Goal: Information Seeking & Learning: Get advice/opinions

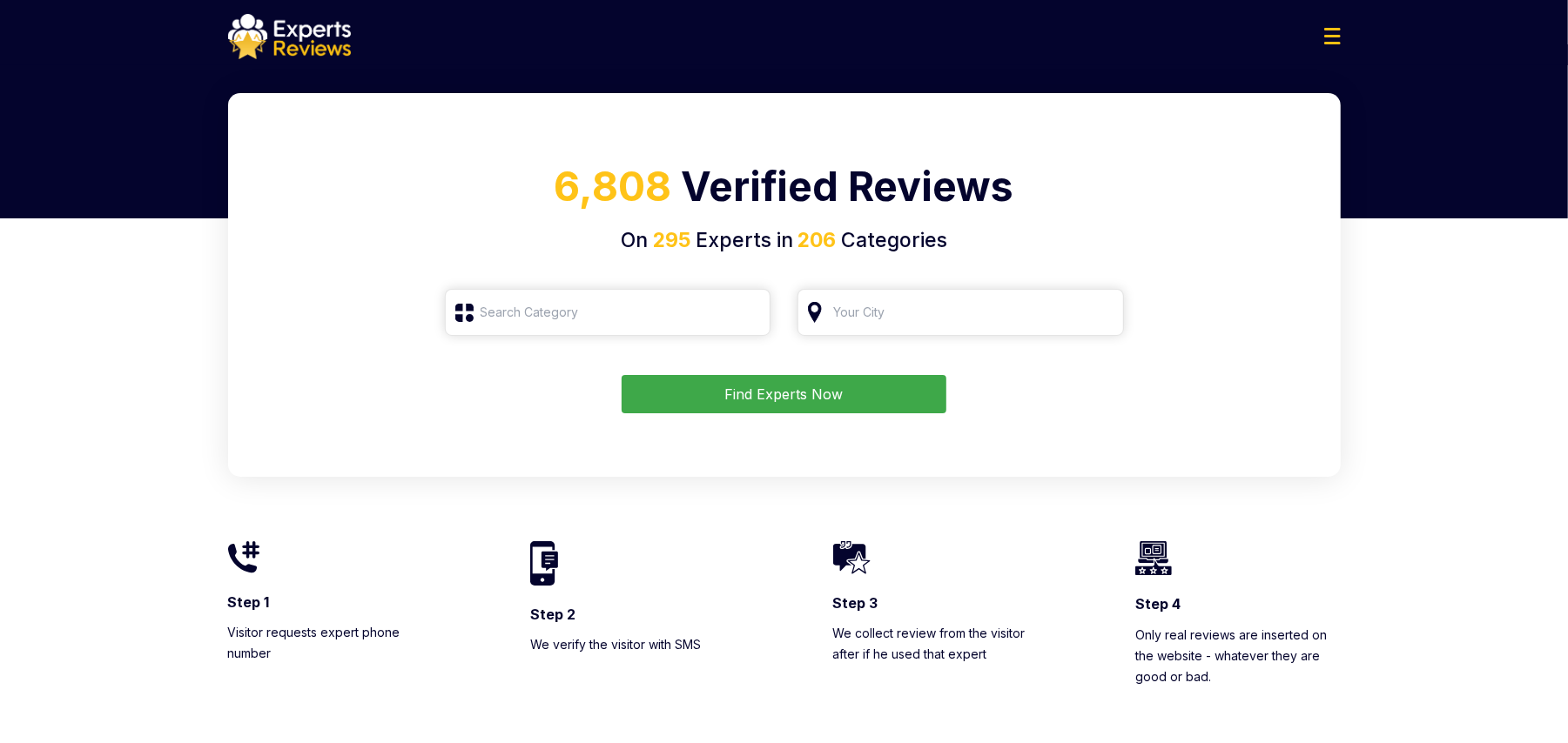
click at [564, 310] on input "search" at bounding box center [608, 312] width 326 height 47
click at [715, 311] on input "search" at bounding box center [608, 312] width 326 height 47
type input "j"
click at [561, 346] on div "HVAC" at bounding box center [608, 357] width 326 height 43
type input "HVAC"
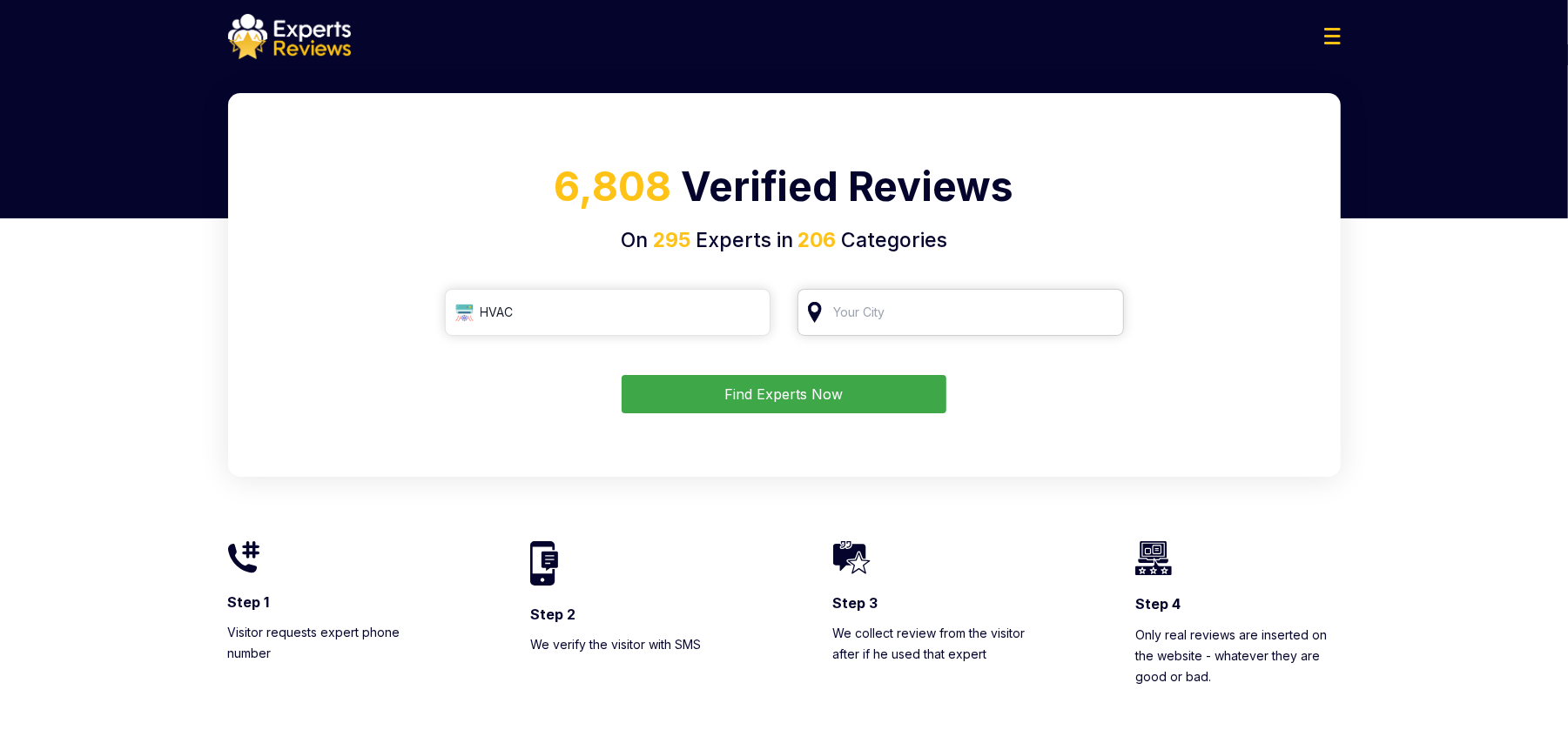
click at [842, 313] on input "search" at bounding box center [960, 312] width 326 height 47
type input "[GEOGRAPHIC_DATA]"
click at [876, 394] on button "Find Experts Now" at bounding box center [783, 394] width 325 height 38
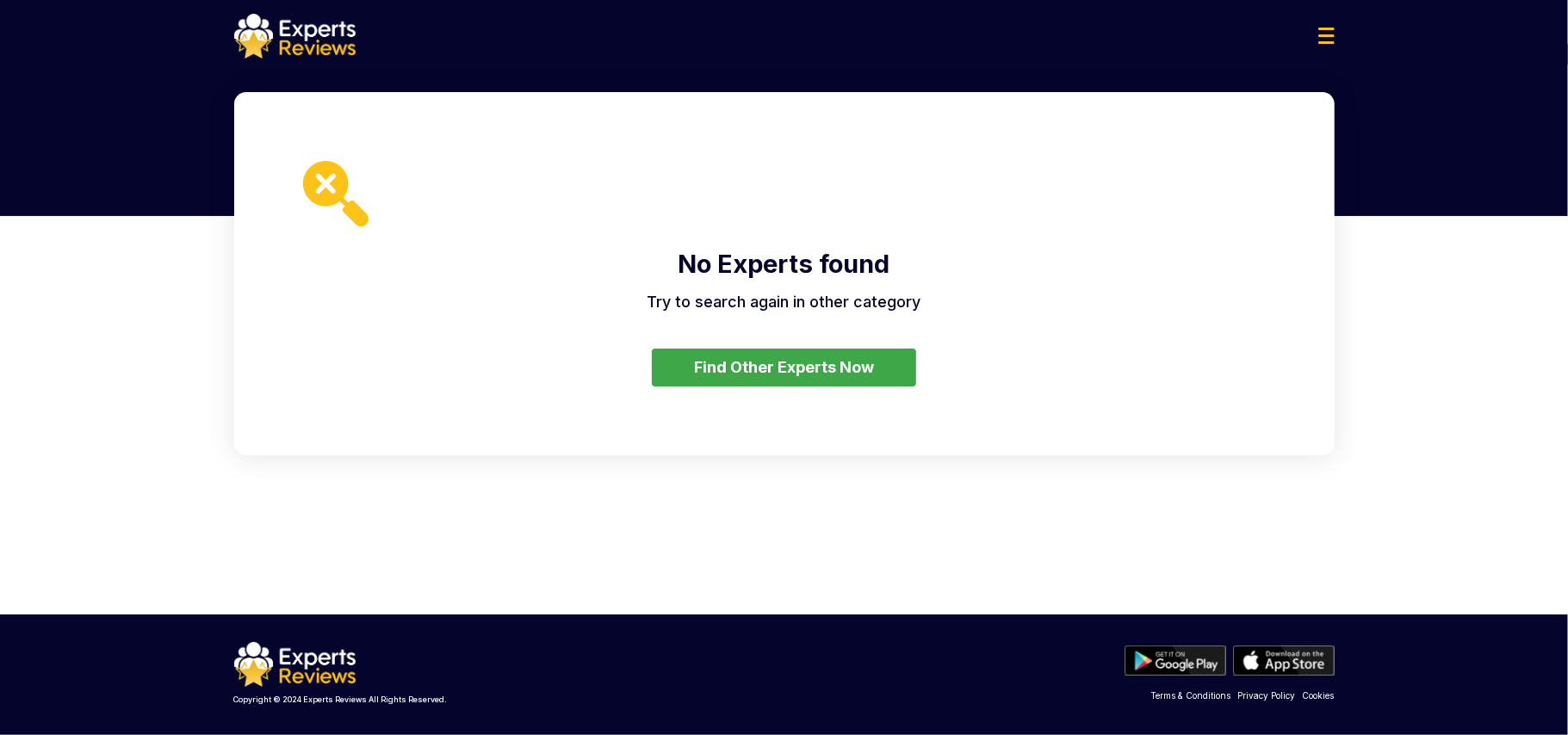
click at [820, 376] on button "Find Other Experts Now" at bounding box center [783, 368] width 264 height 38
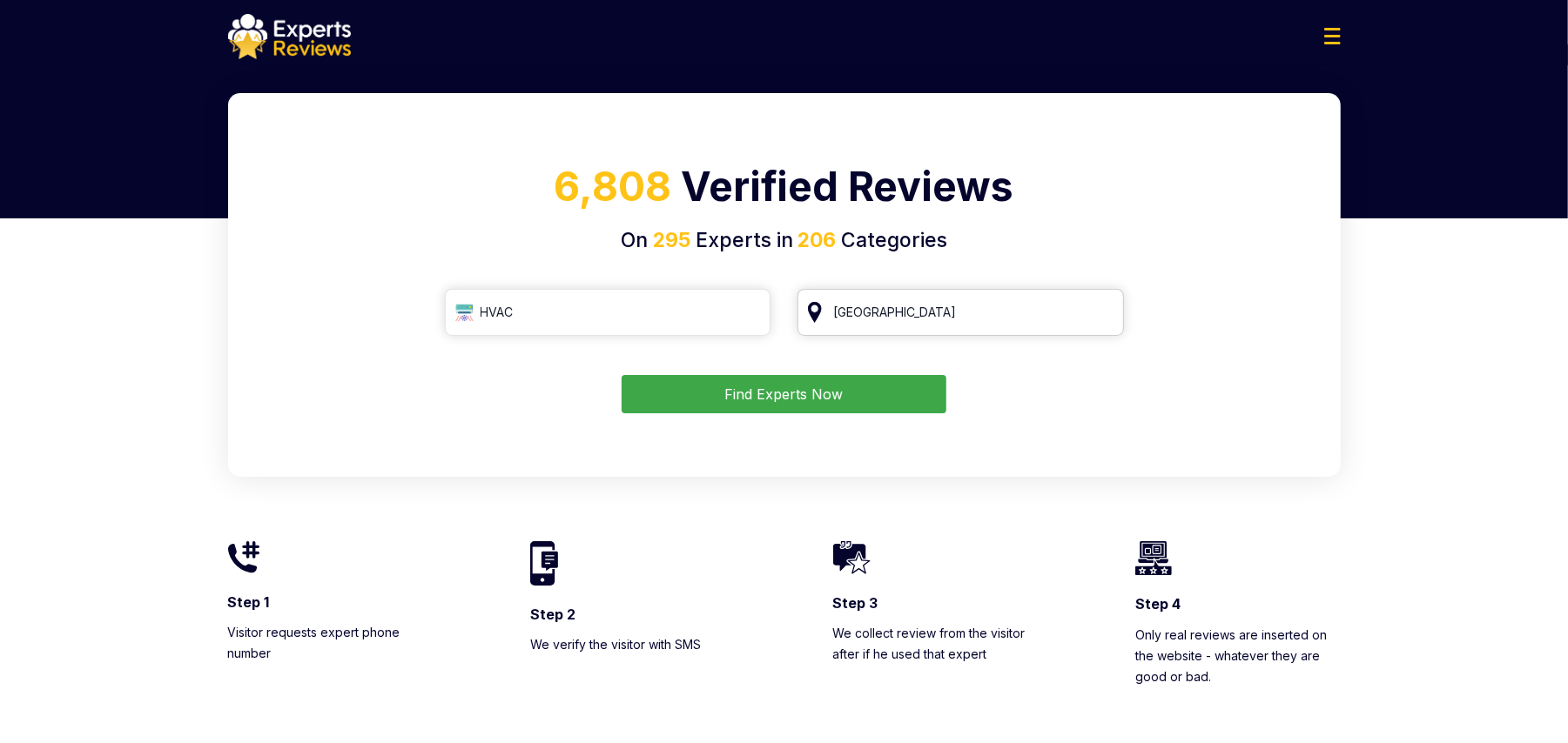
click at [954, 307] on input "[GEOGRAPHIC_DATA]" at bounding box center [960, 312] width 326 height 47
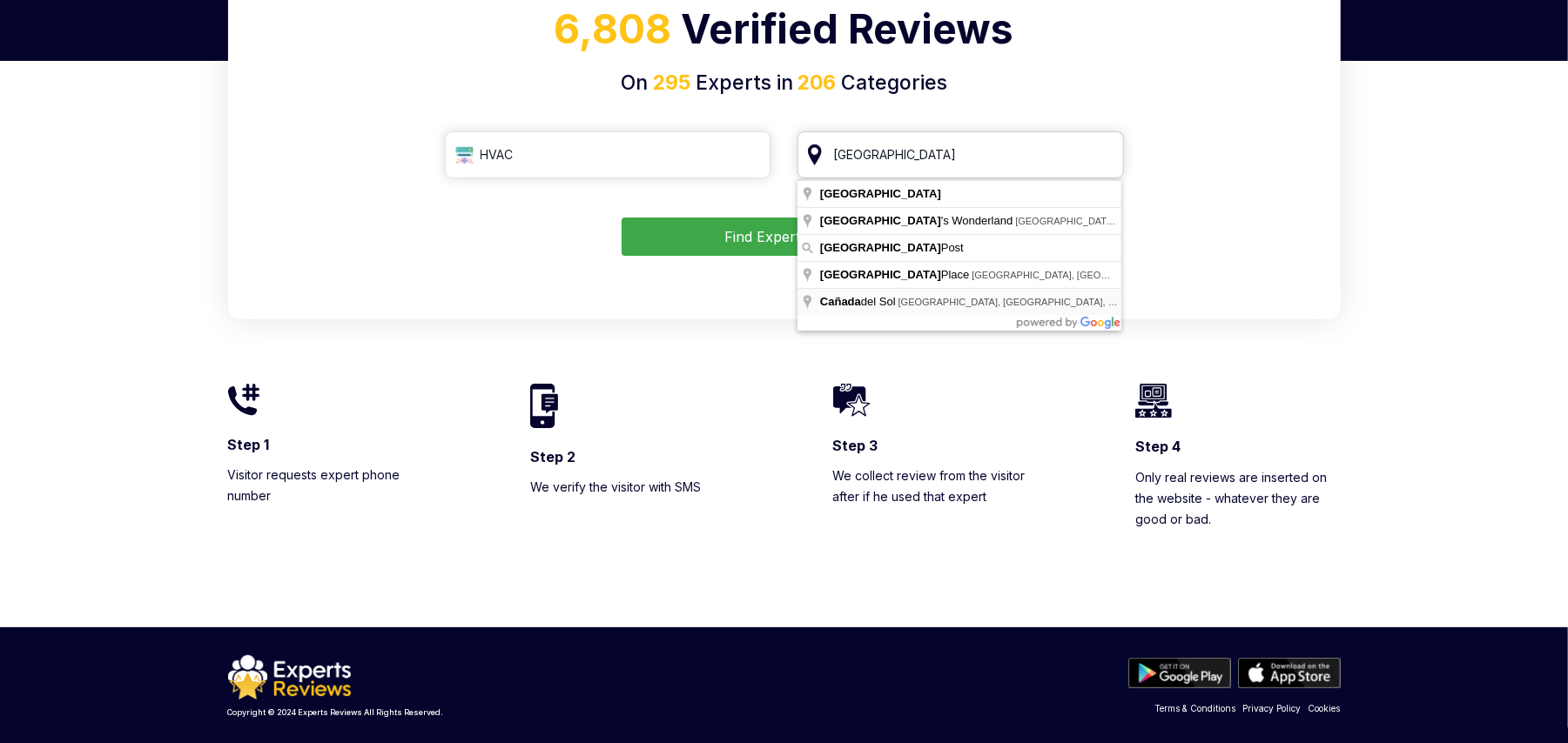
scroll to position [164, 0]
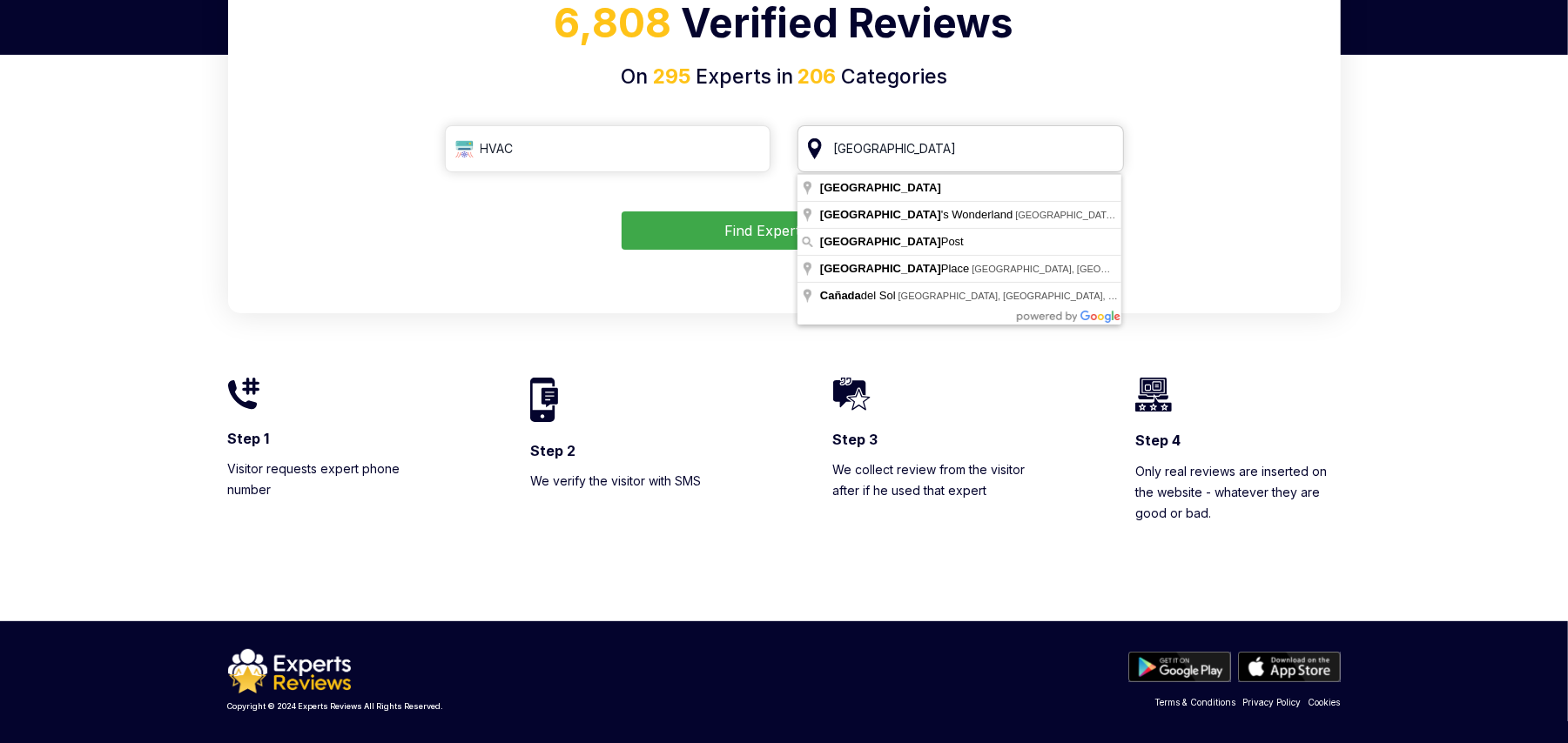
click at [1101, 146] on input "[GEOGRAPHIC_DATA]" at bounding box center [960, 148] width 326 height 47
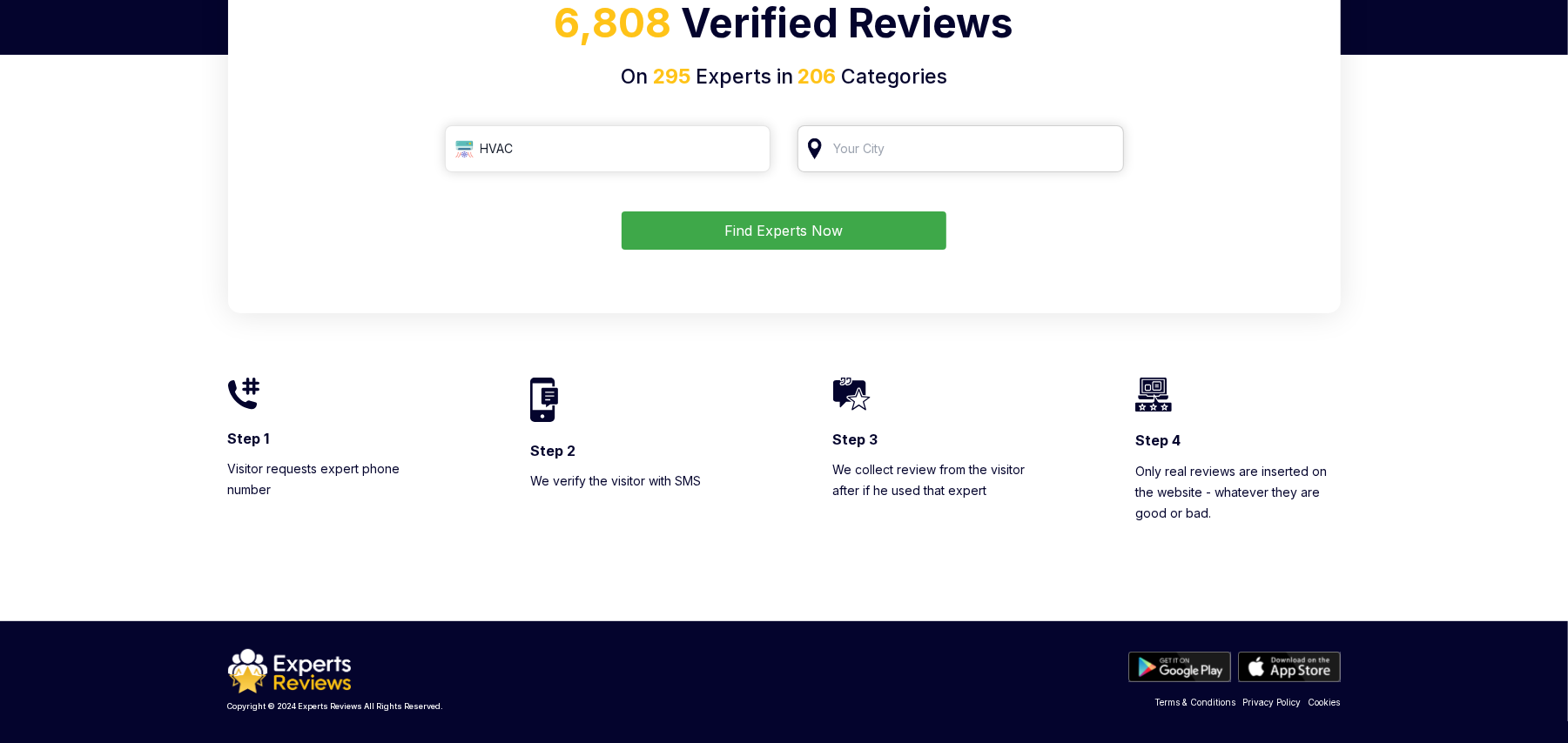
click at [916, 153] on input "search" at bounding box center [960, 148] width 326 height 47
click at [681, 157] on input "HVAC" at bounding box center [608, 148] width 326 height 47
click at [862, 141] on input "search" at bounding box center [960, 148] width 326 height 47
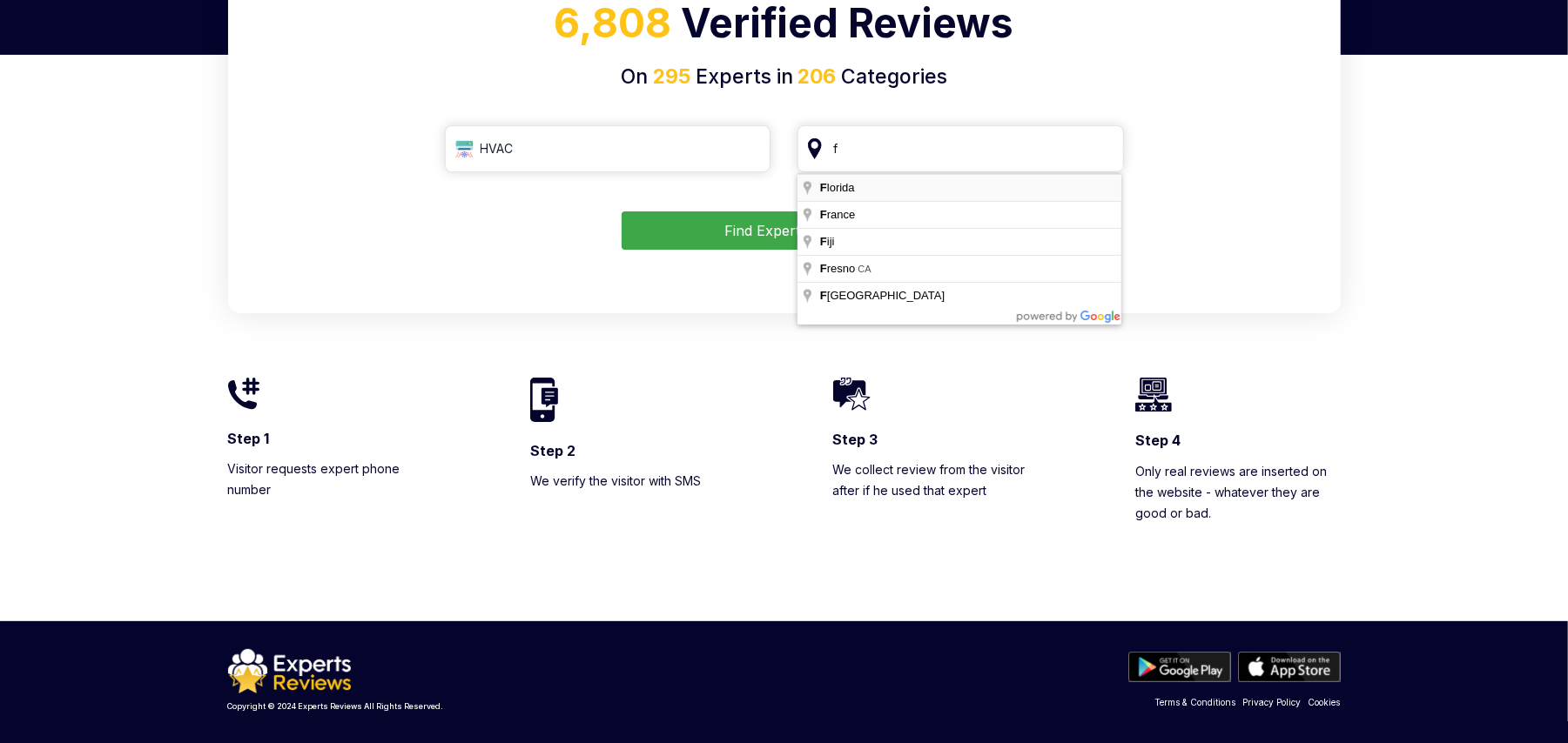
type input "[US_STATE]"
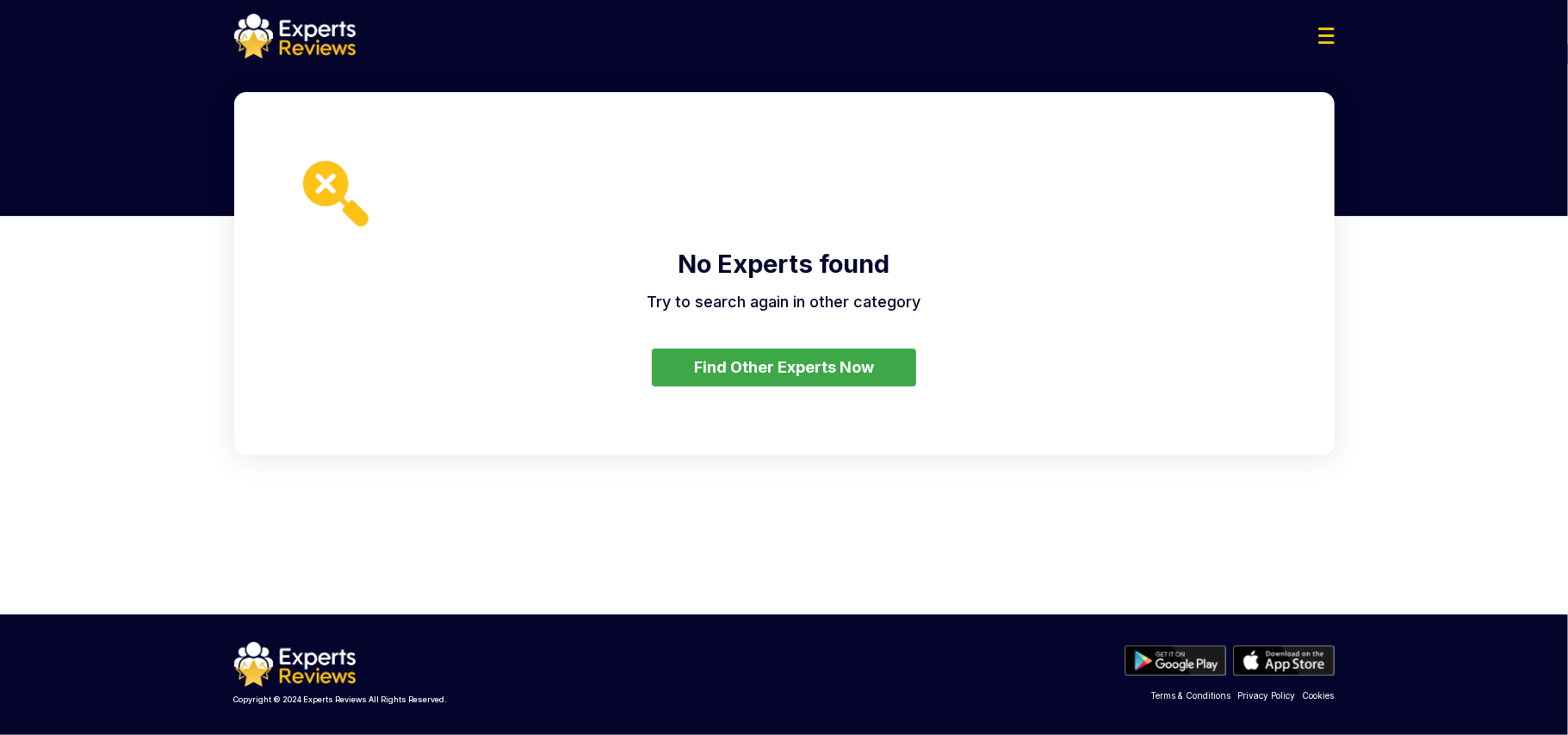
click at [827, 358] on button "Find Other Experts Now" at bounding box center [783, 368] width 264 height 38
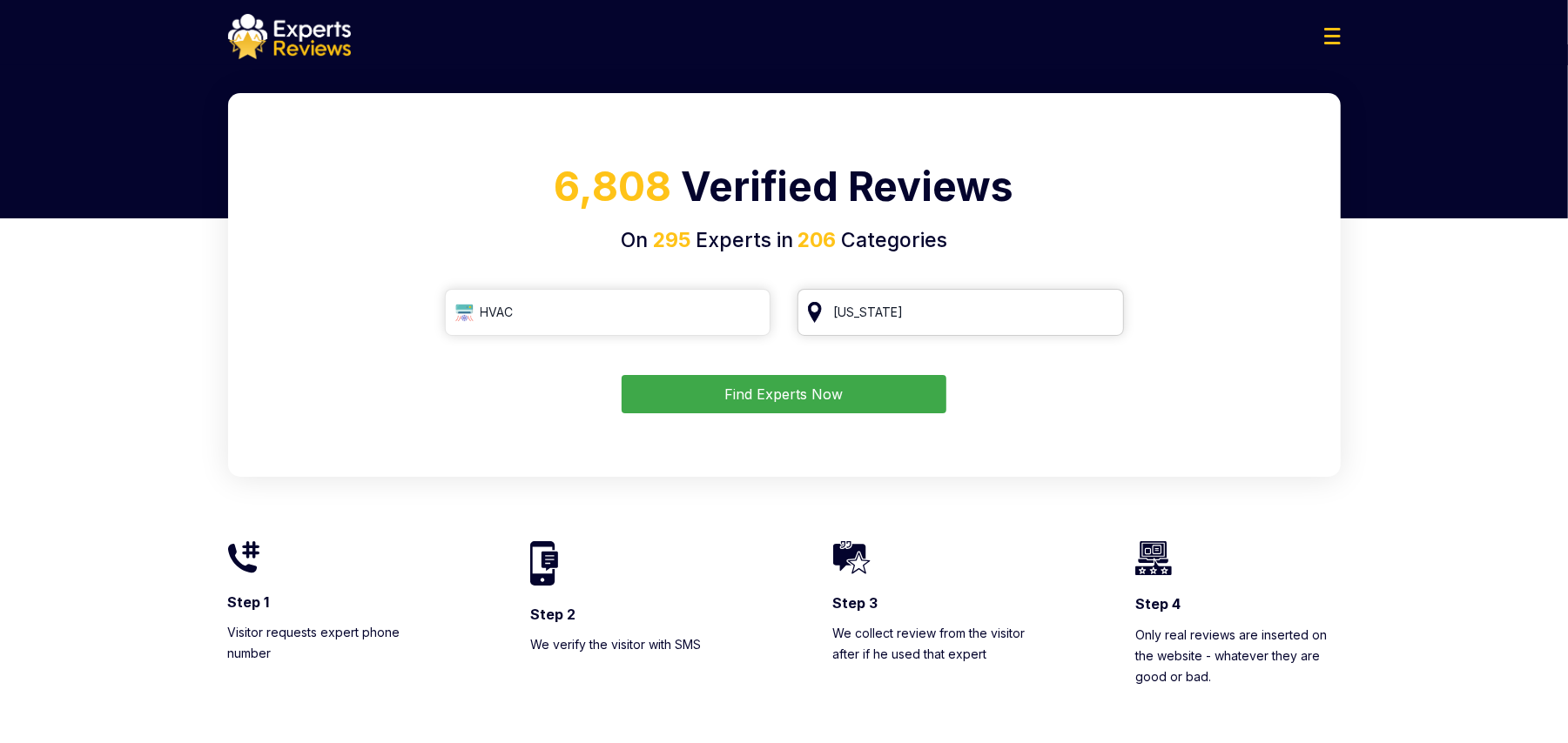
click at [949, 307] on input "[US_STATE]" at bounding box center [960, 312] width 326 height 47
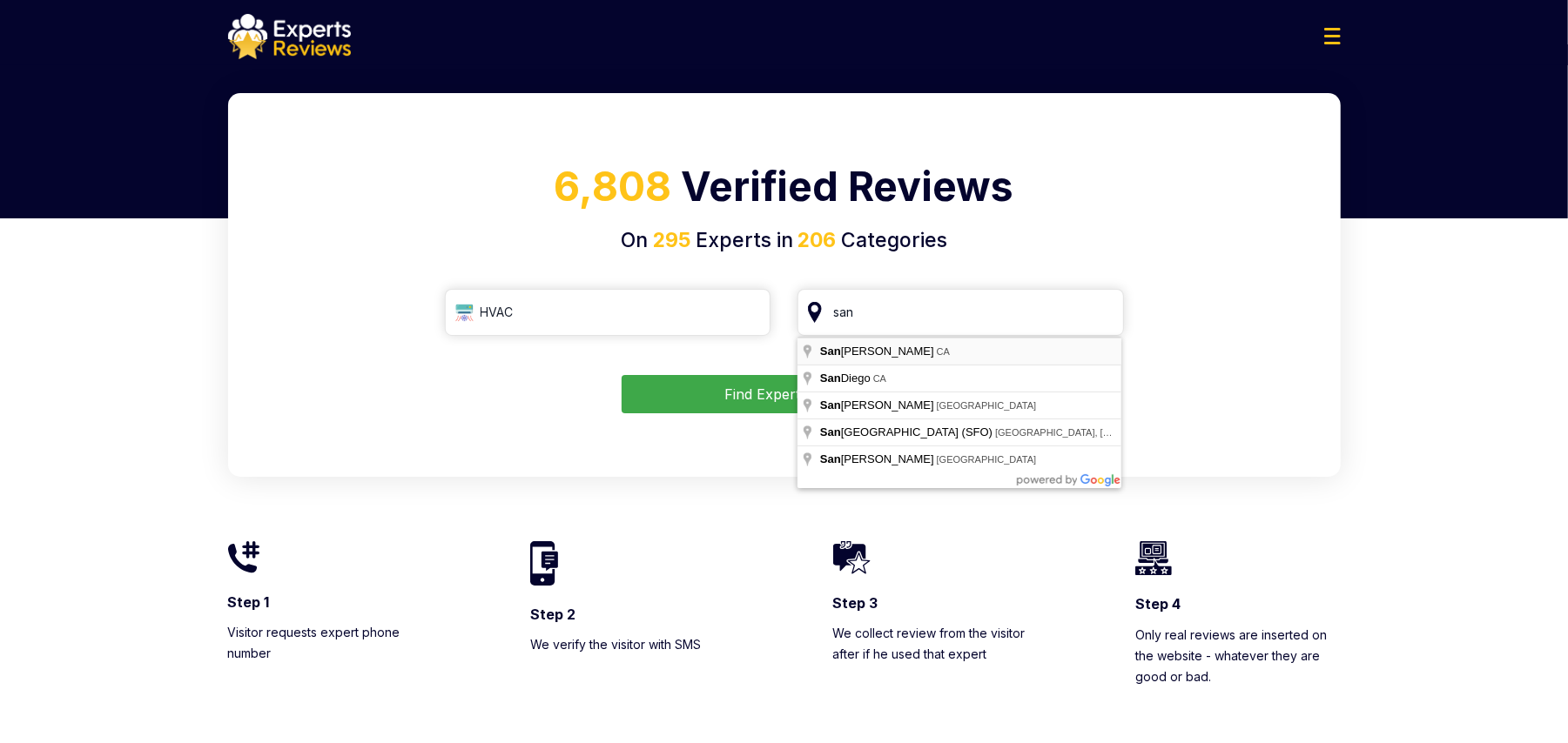
type input "[GEOGRAPHIC_DATA], [GEOGRAPHIC_DATA]"
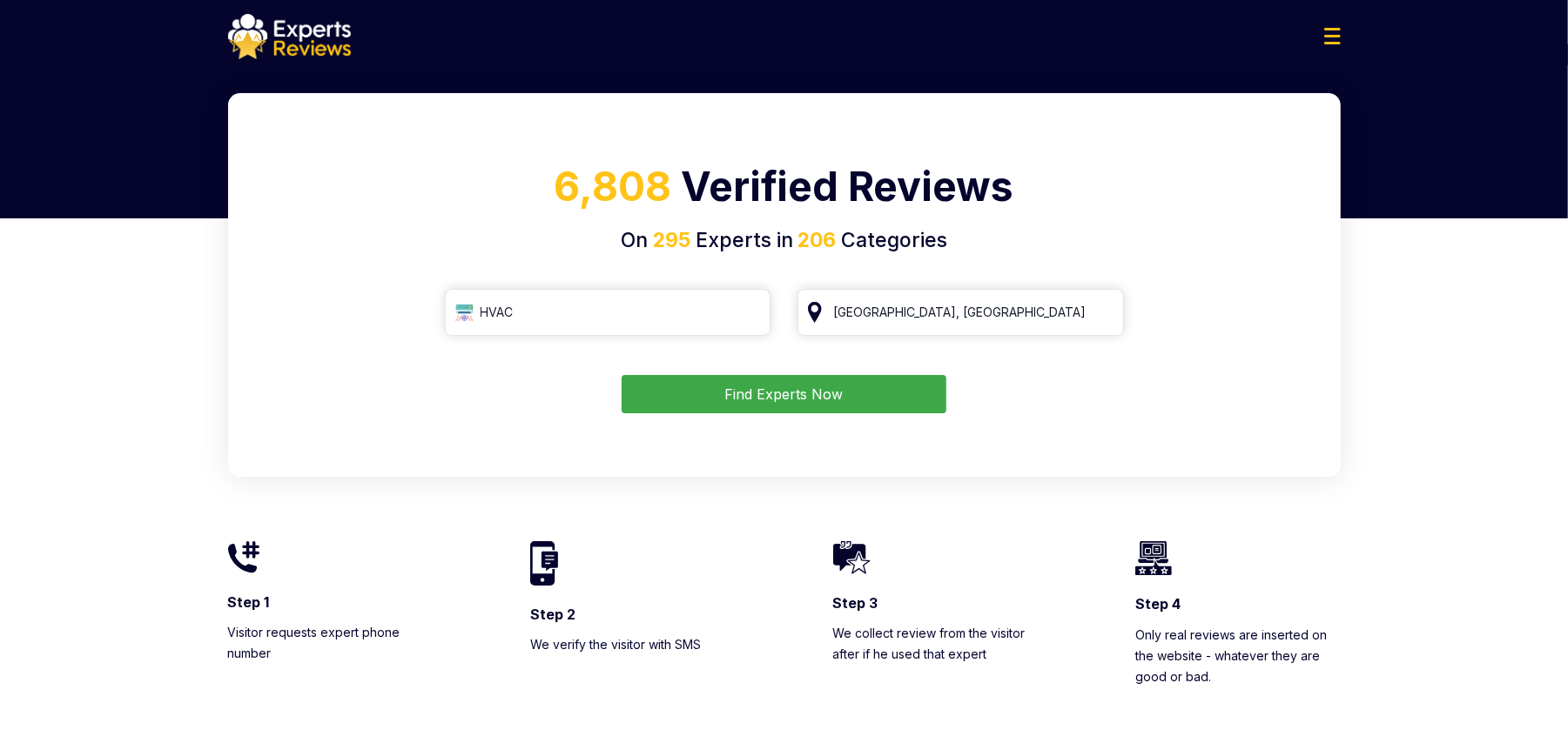
click at [898, 405] on button "Find Experts Now" at bounding box center [783, 394] width 325 height 38
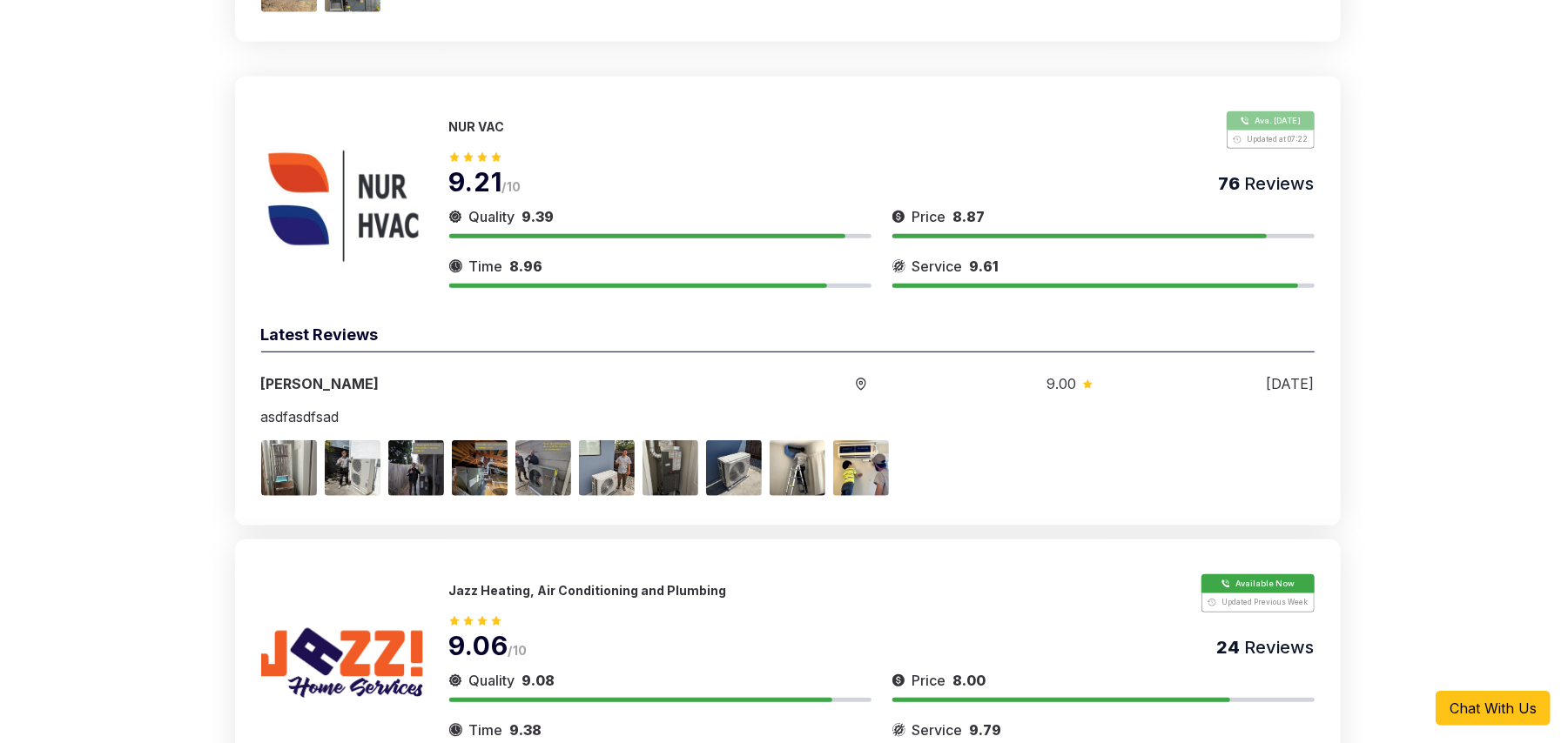
scroll to position [464, 0]
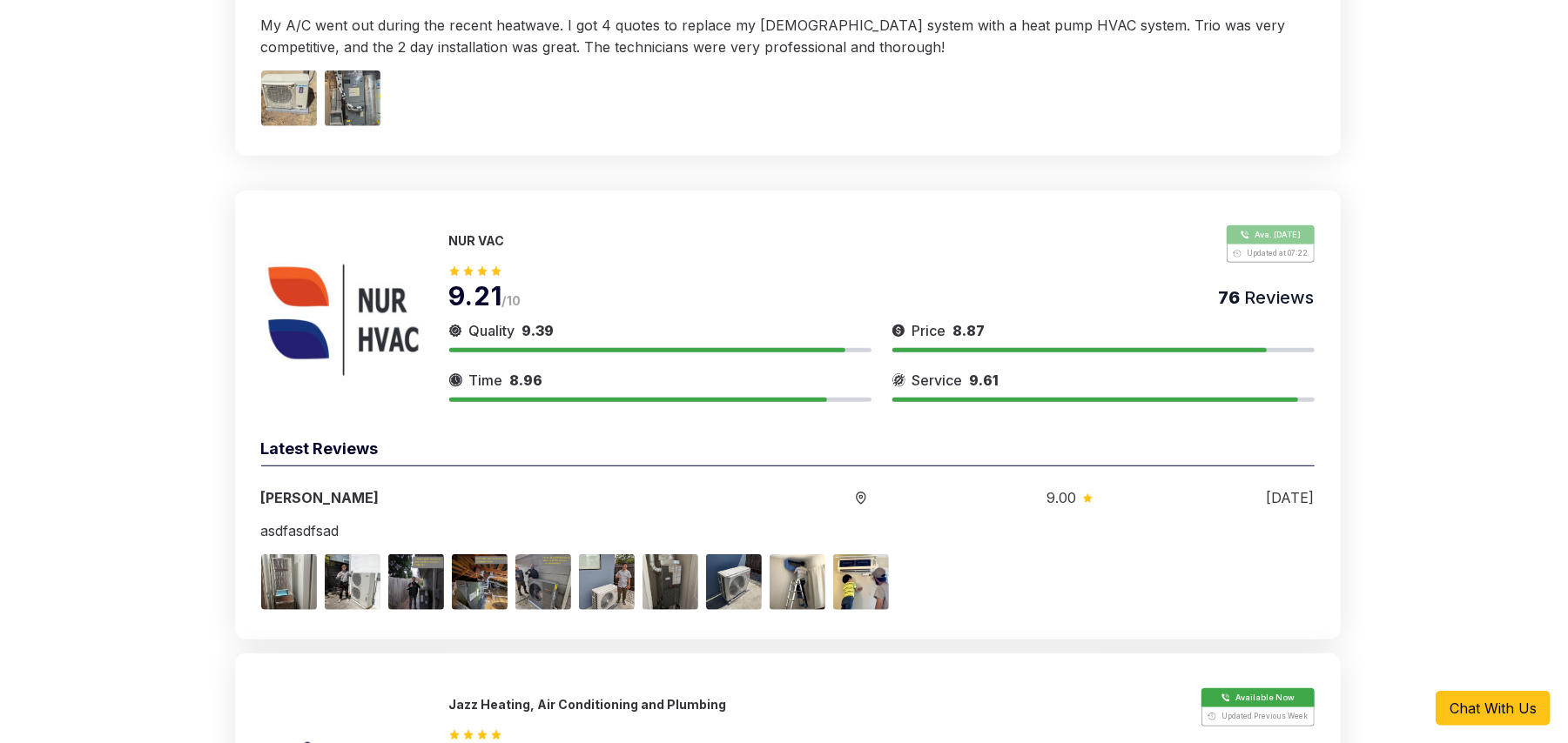
click at [349, 336] on img at bounding box center [344, 314] width 166 height 166
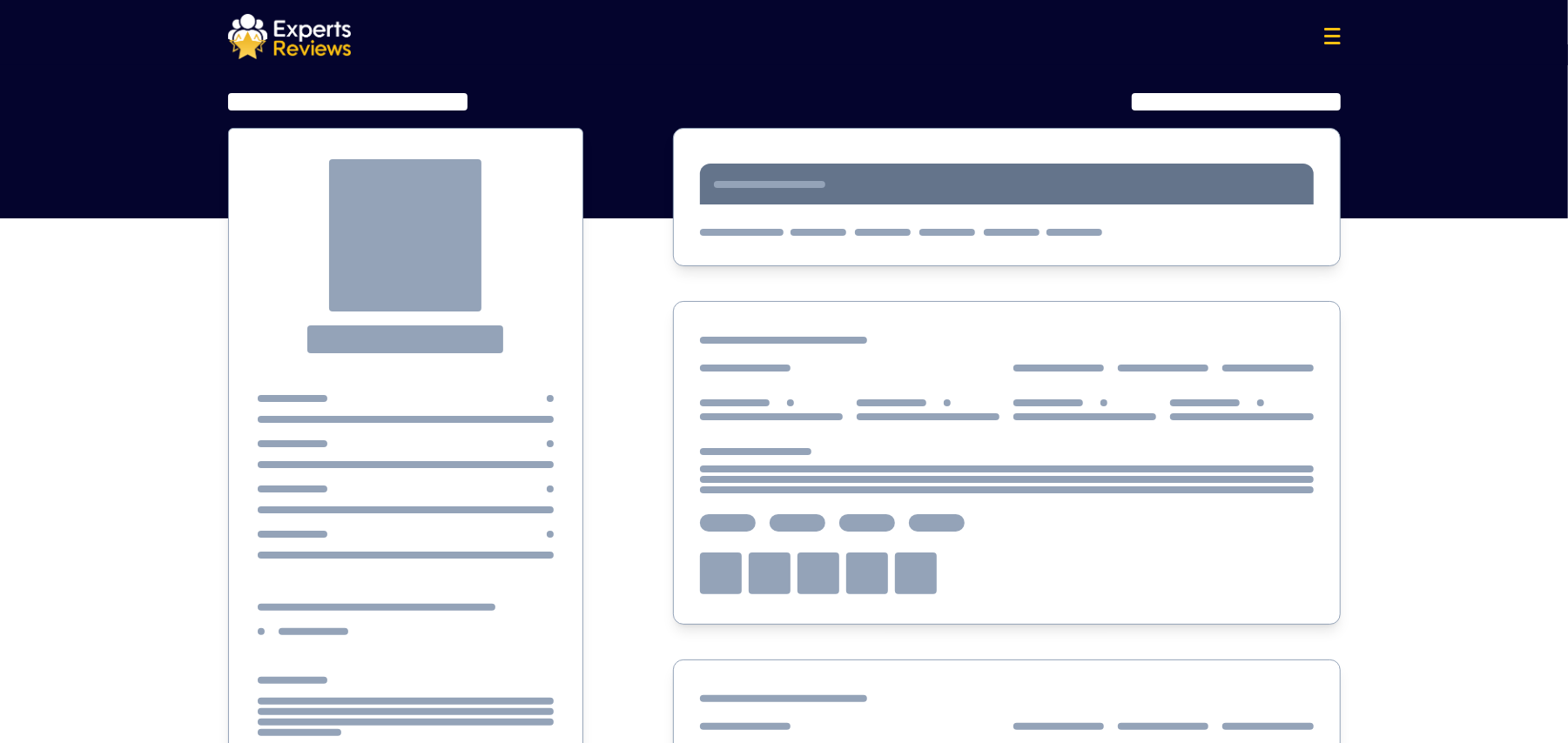
click at [484, 234] on div at bounding box center [406, 256] width 297 height 194
